Goal: Task Accomplishment & Management: Manage account settings

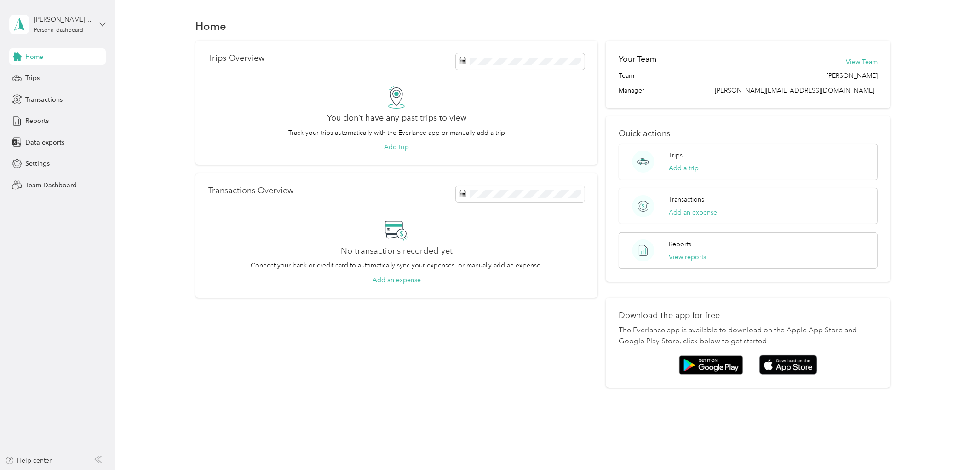
click at [102, 23] on icon at bounding box center [102, 24] width 6 height 6
click at [102, 24] on icon at bounding box center [102, 24] width 6 height 6
click at [97, 72] on div "Team dashboard" at bounding box center [132, 75] width 233 height 16
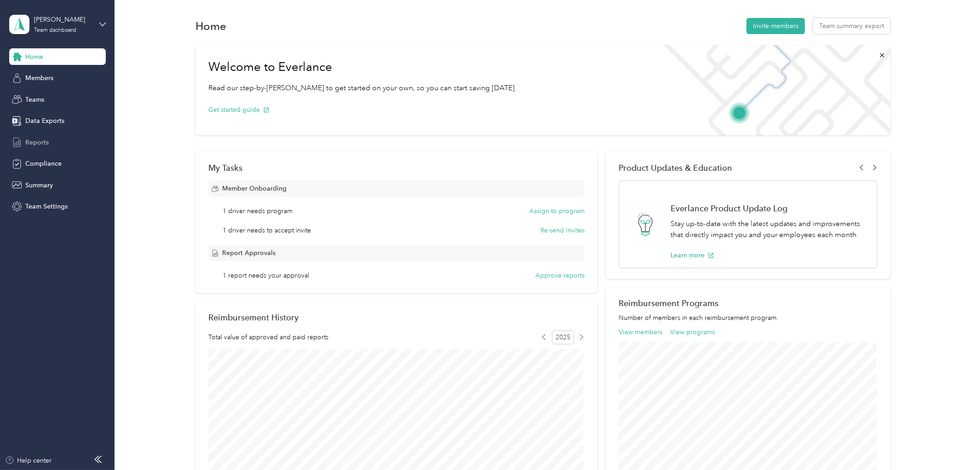
click at [78, 143] on div "Reports" at bounding box center [57, 142] width 97 height 17
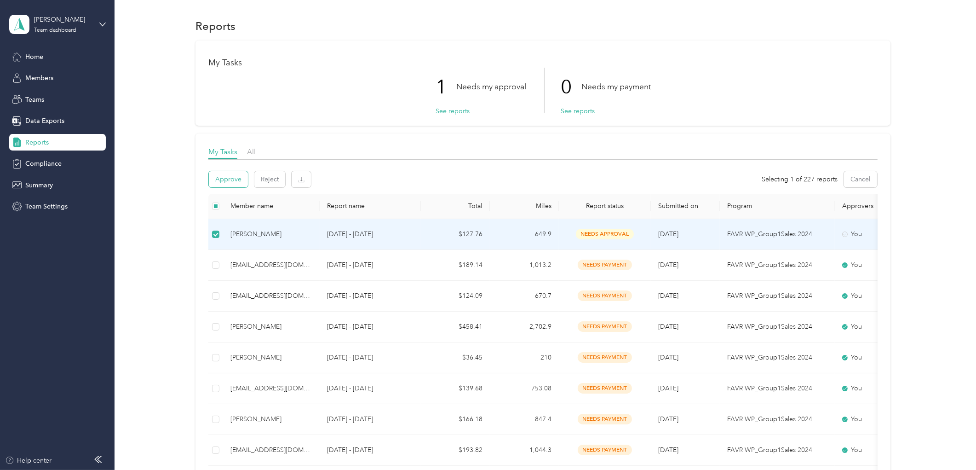
click at [230, 177] on button "Approve" at bounding box center [228, 179] width 39 height 16
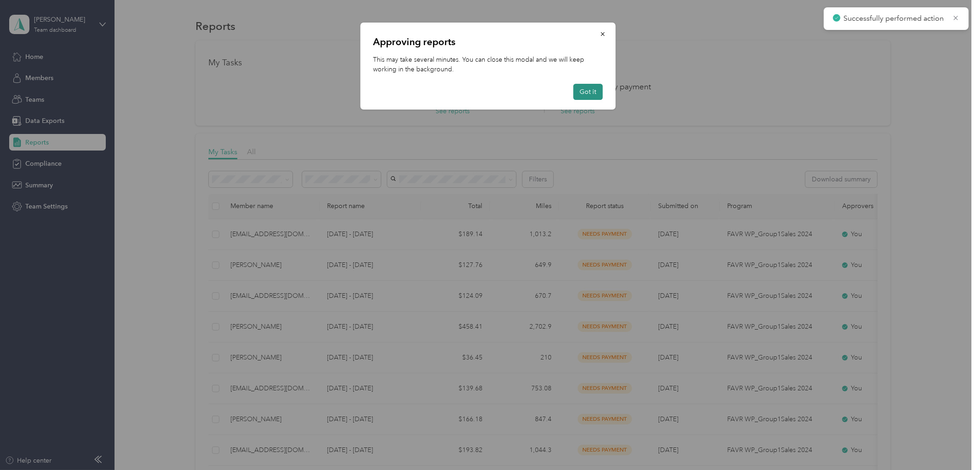
click at [594, 95] on button "Got it" at bounding box center [587, 92] width 29 height 16
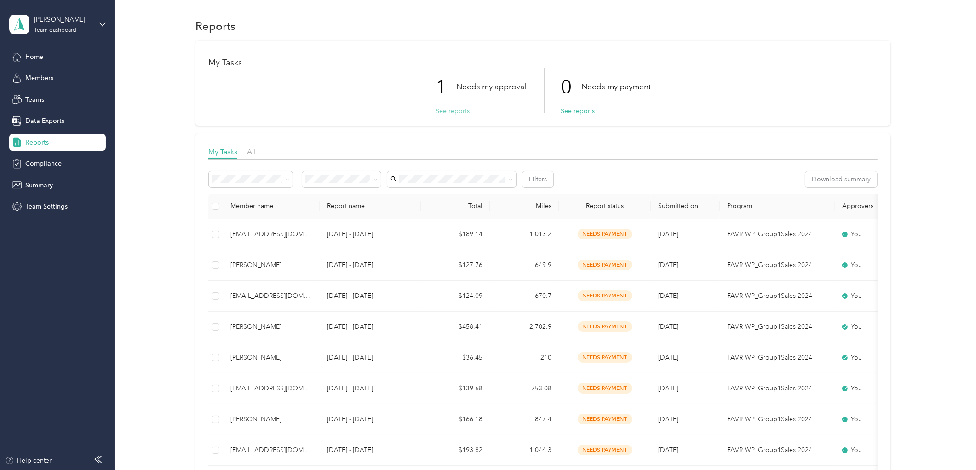
click at [455, 109] on button "See reports" at bounding box center [452, 111] width 34 height 10
